Goal: Find specific page/section: Find specific page/section

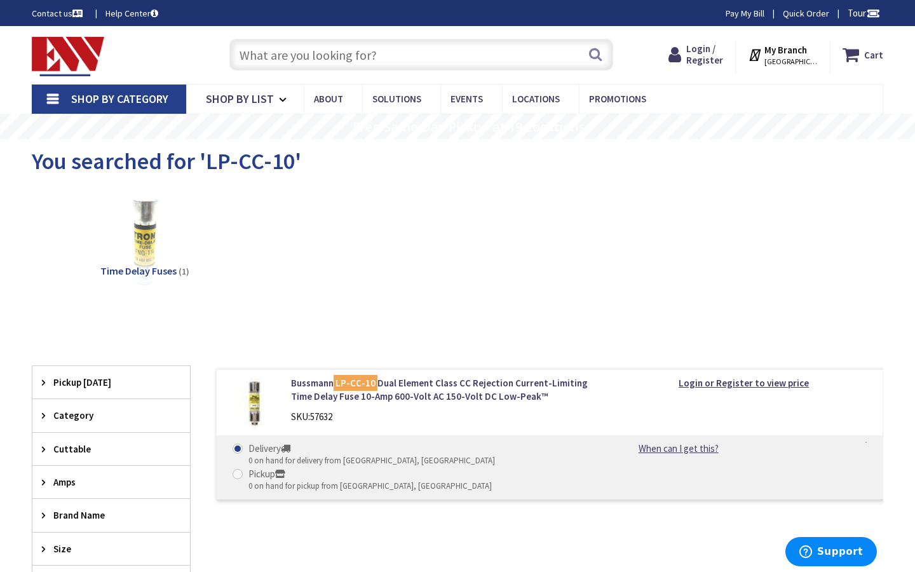
type input "Central Pk, [STREET_ADDRESS][PERSON_NAME]"
